Goal: Information Seeking & Learning: Learn about a topic

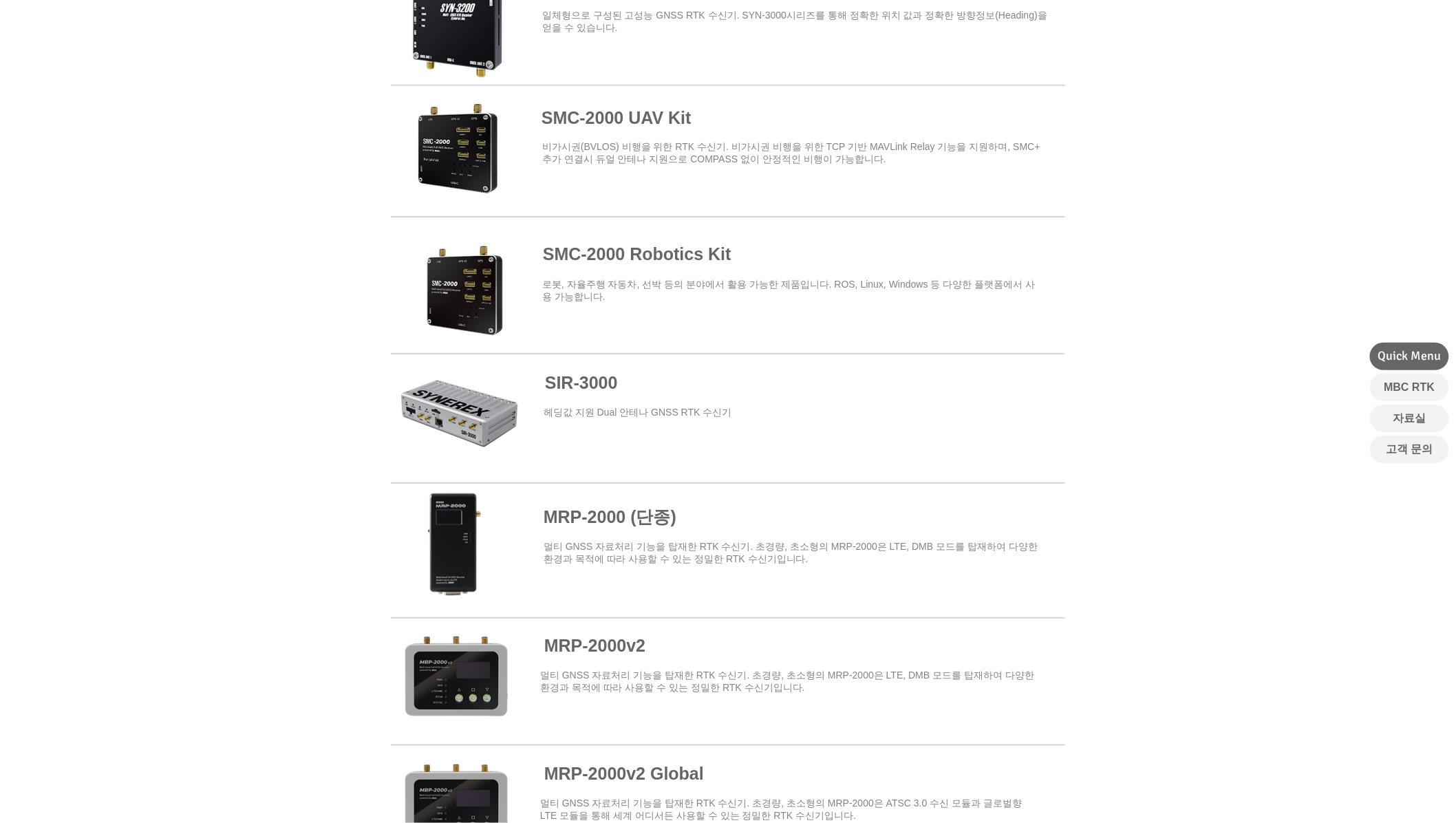
scroll to position [449, 0]
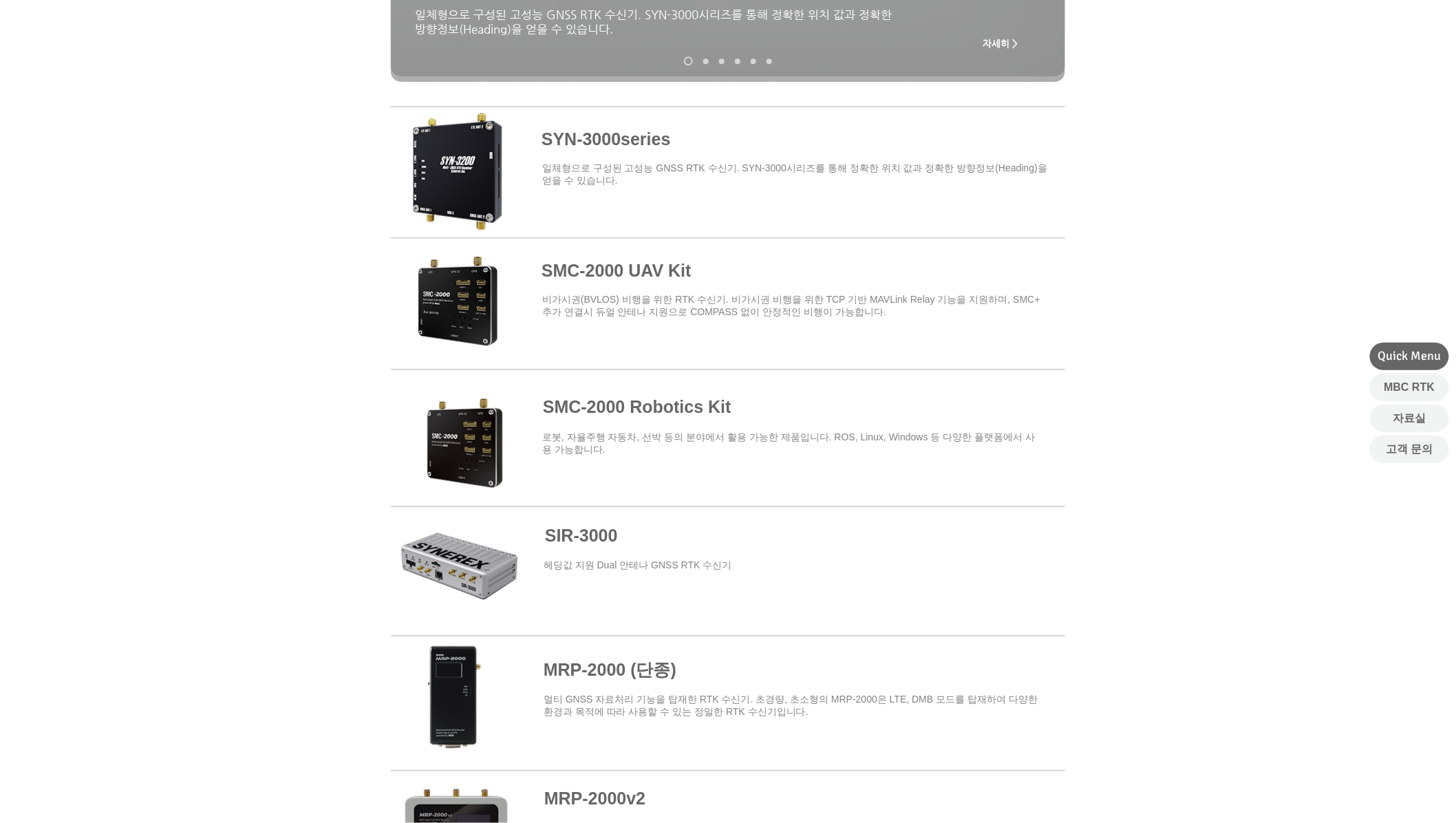
click at [602, 170] on span at bounding box center [728, 169] width 674 height 121
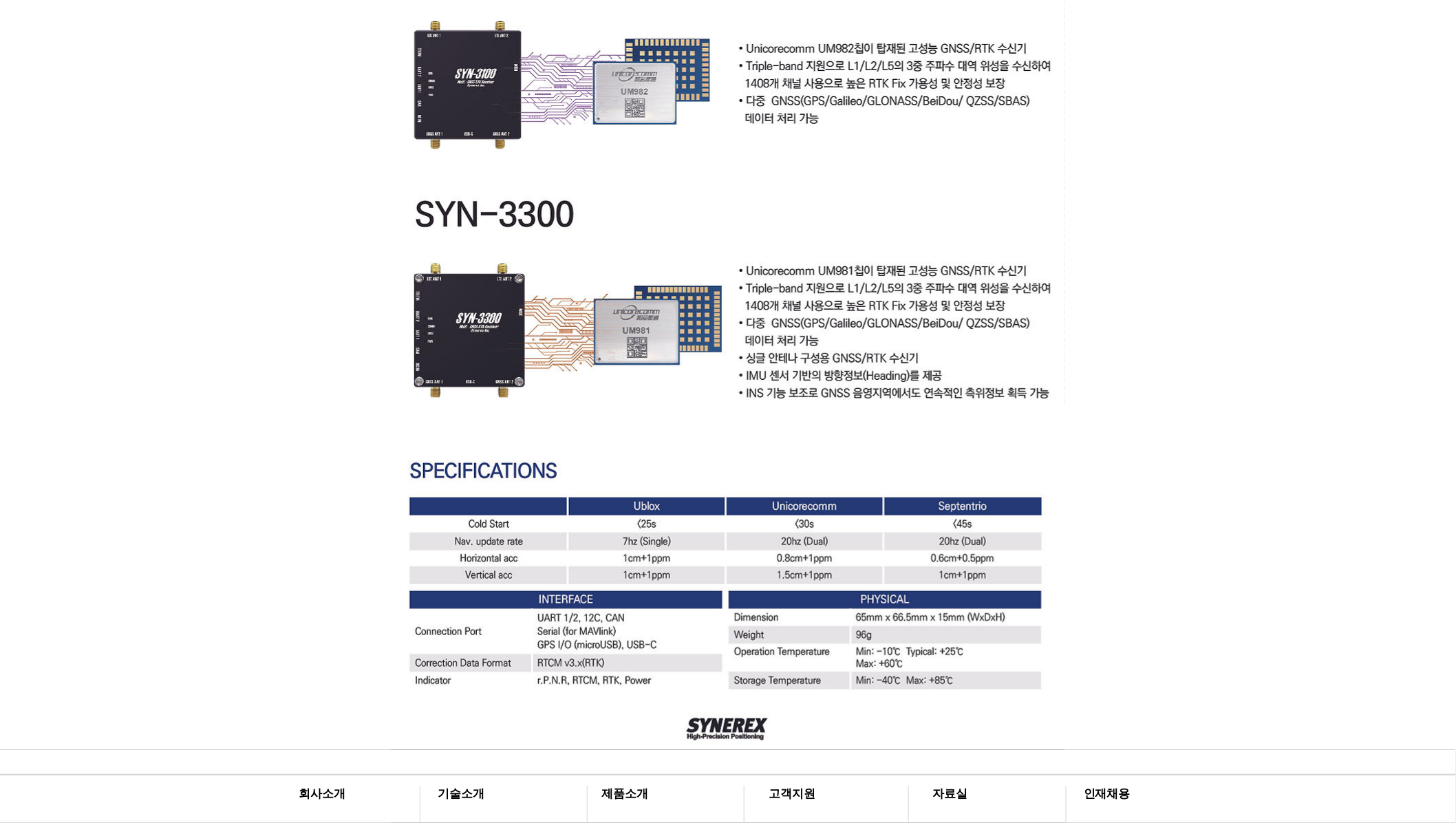
scroll to position [3671, 0]
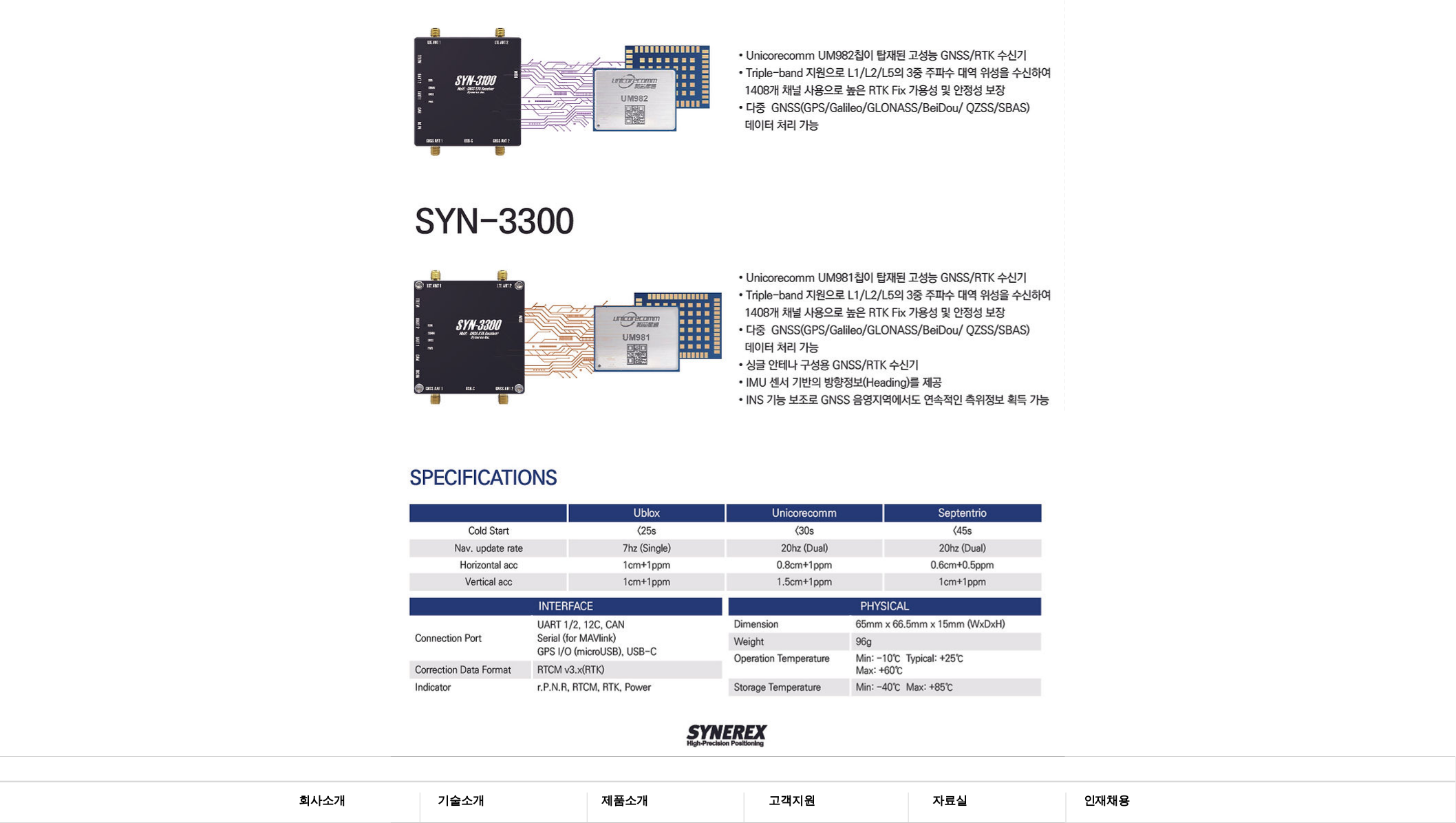
scroll to position [3454, 0]
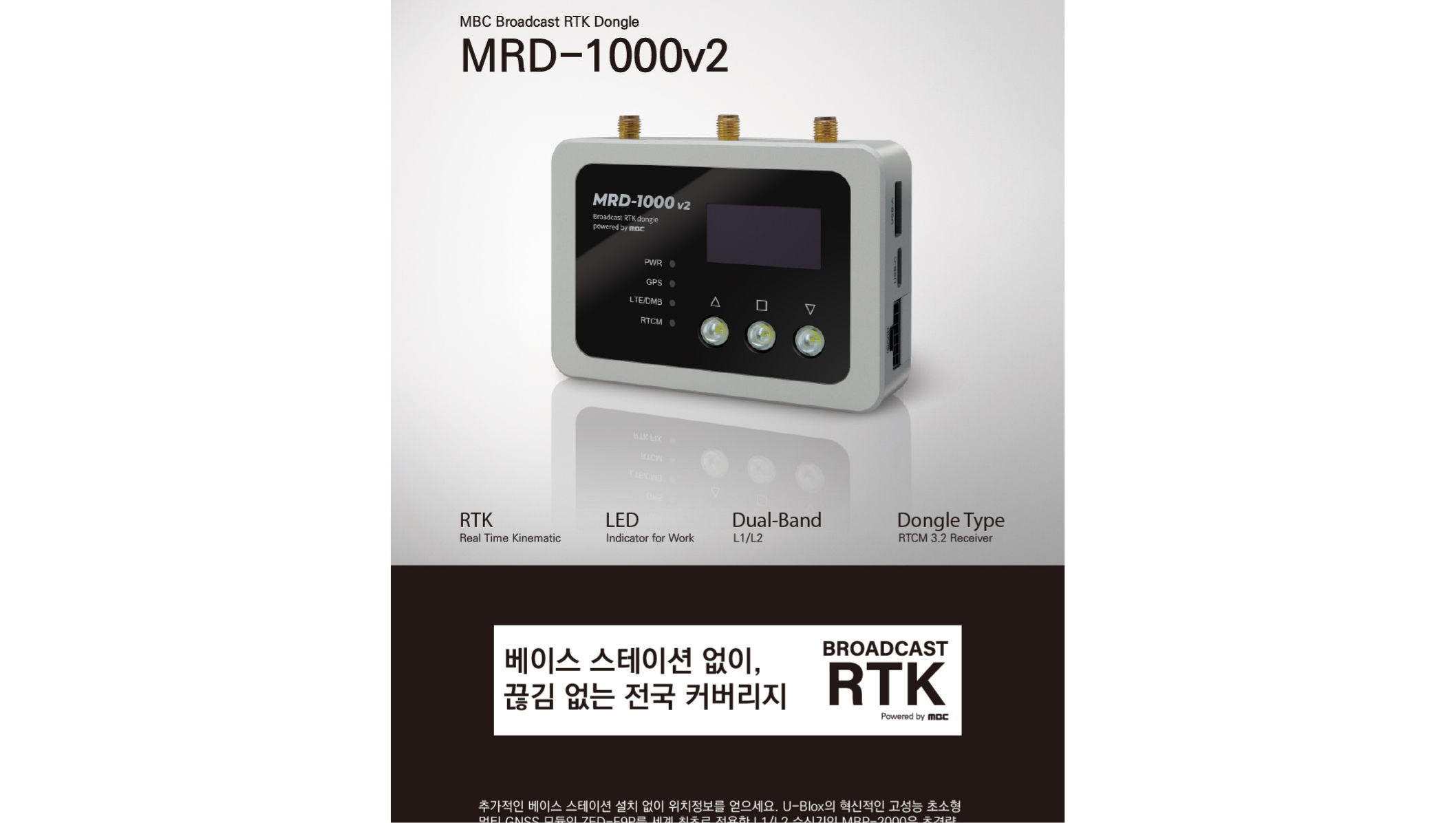
scroll to position [918, 0]
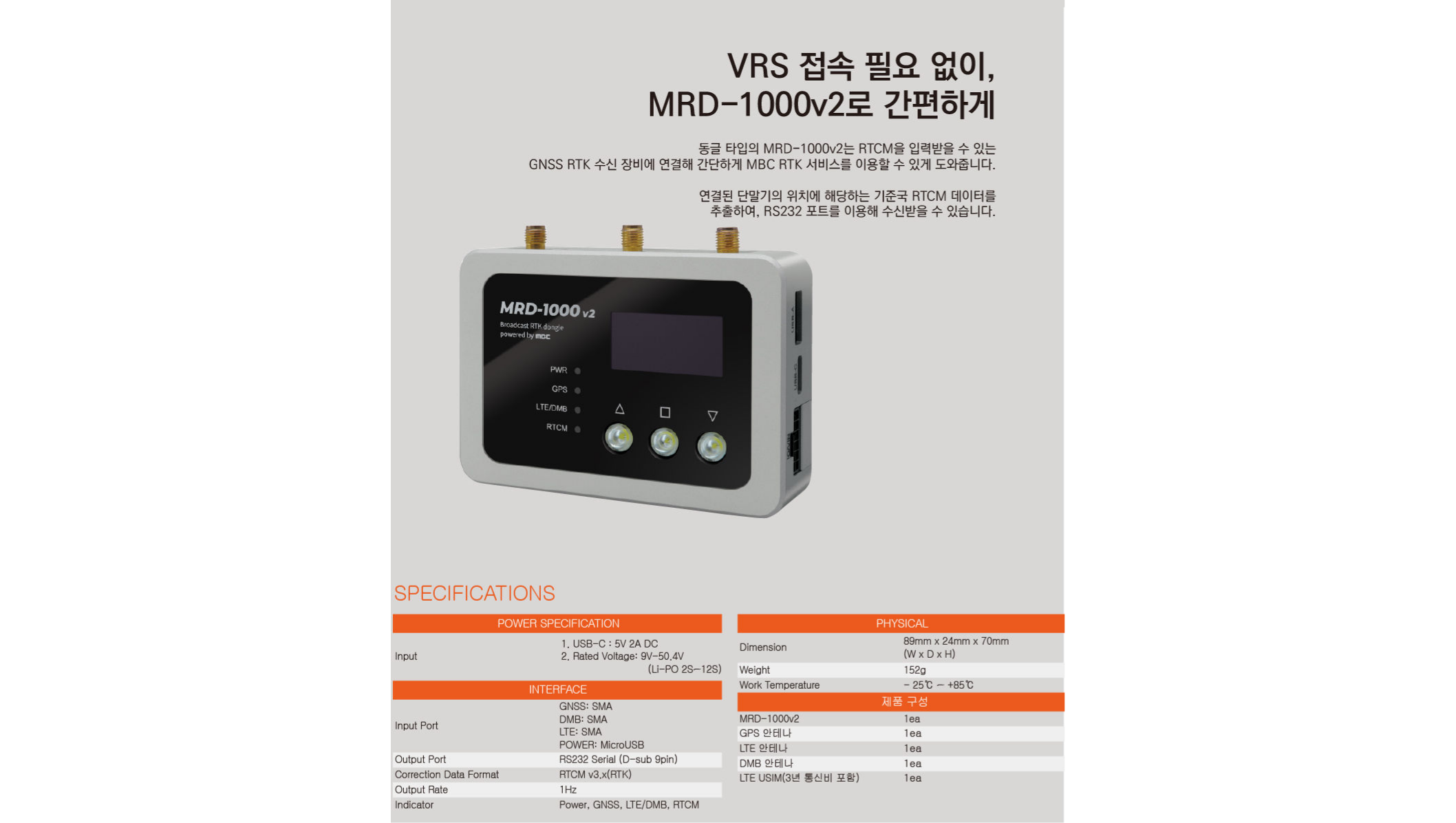
scroll to position [3020, 0]
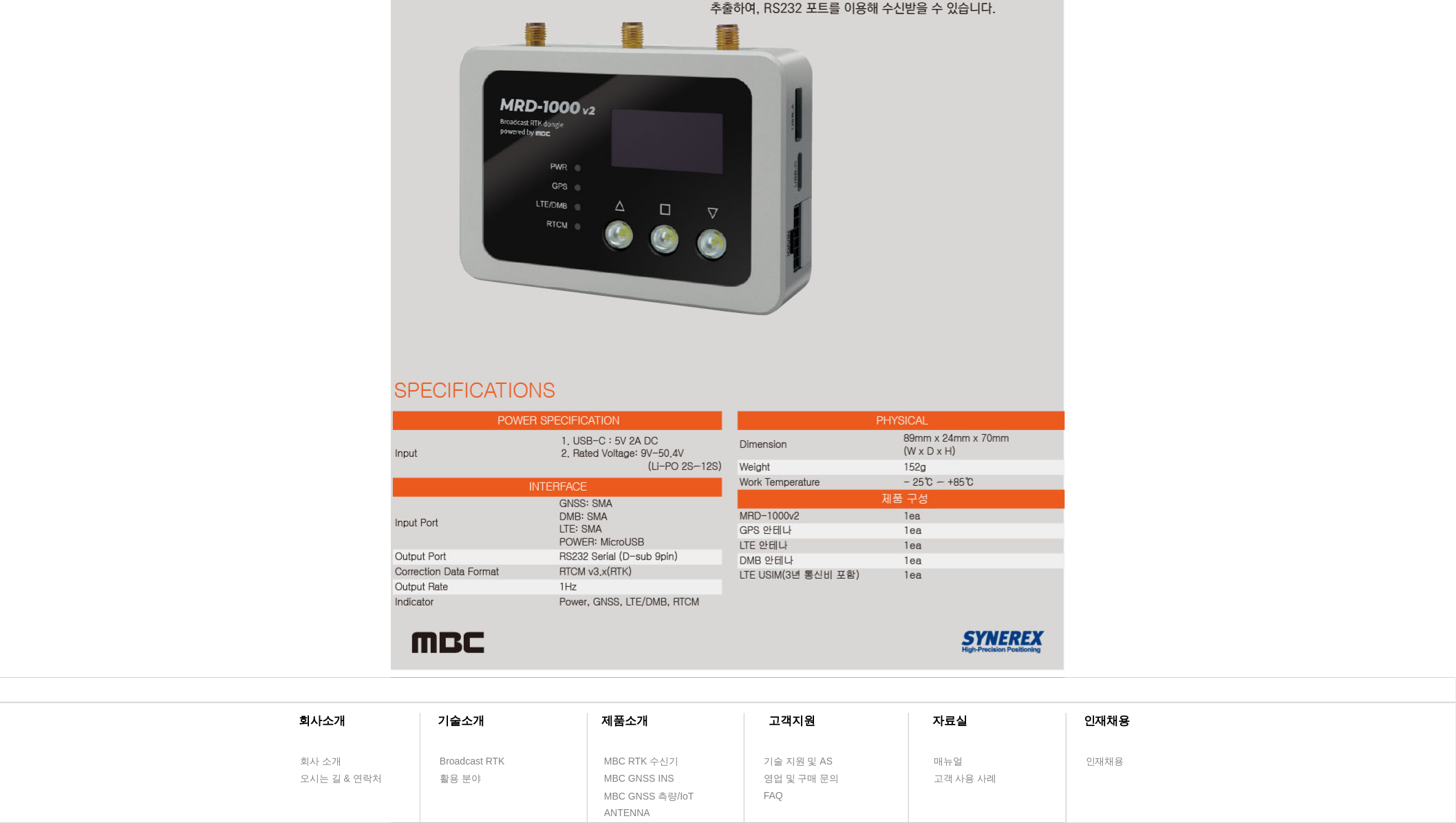
scroll to position [2561, 0]
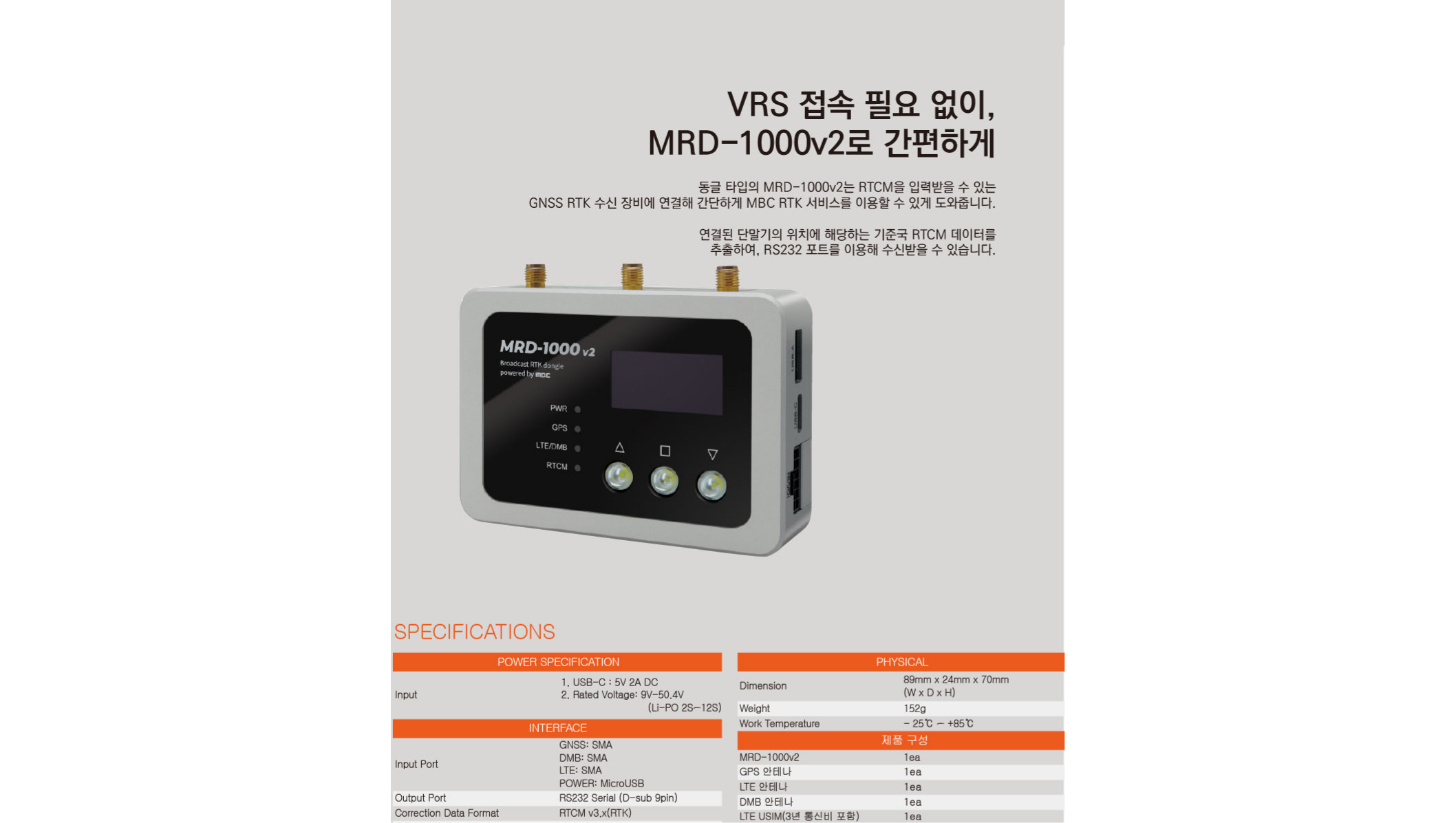
drag, startPoint x: 264, startPoint y: 324, endPoint x: 246, endPoint y: 315, distance: 20.1
